Goal: Consume media (video, audio)

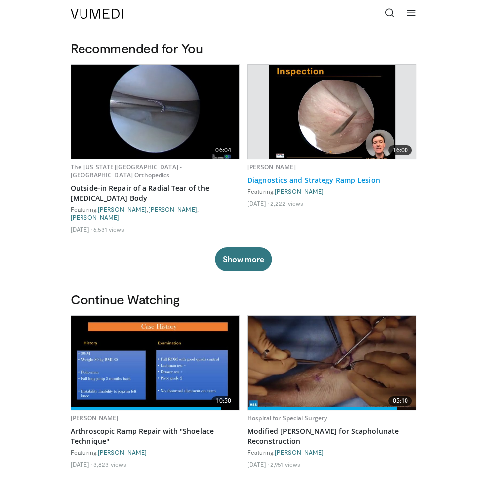
click at [339, 181] on link "Diagnostics and Strategy Ramp Lesion" at bounding box center [331, 180] width 169 height 10
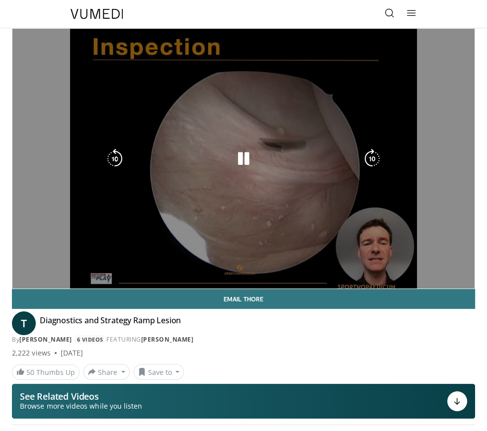
click at [443, 196] on div "10 seconds Tap to unmute" at bounding box center [243, 159] width 462 height 260
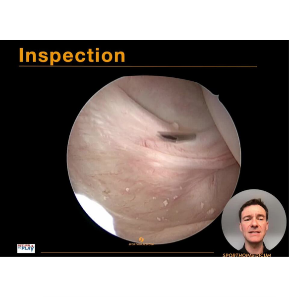
click at [123, 199] on div "10 seconds Tap to unmute" at bounding box center [144, 148] width 289 height 297
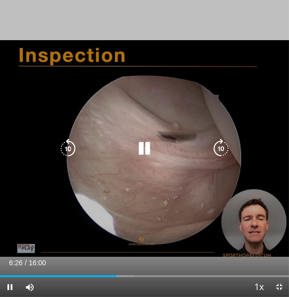
click at [141, 154] on icon "Video Player" at bounding box center [145, 149] width 20 height 20
